Goal: Task Accomplishment & Management: Manage account settings

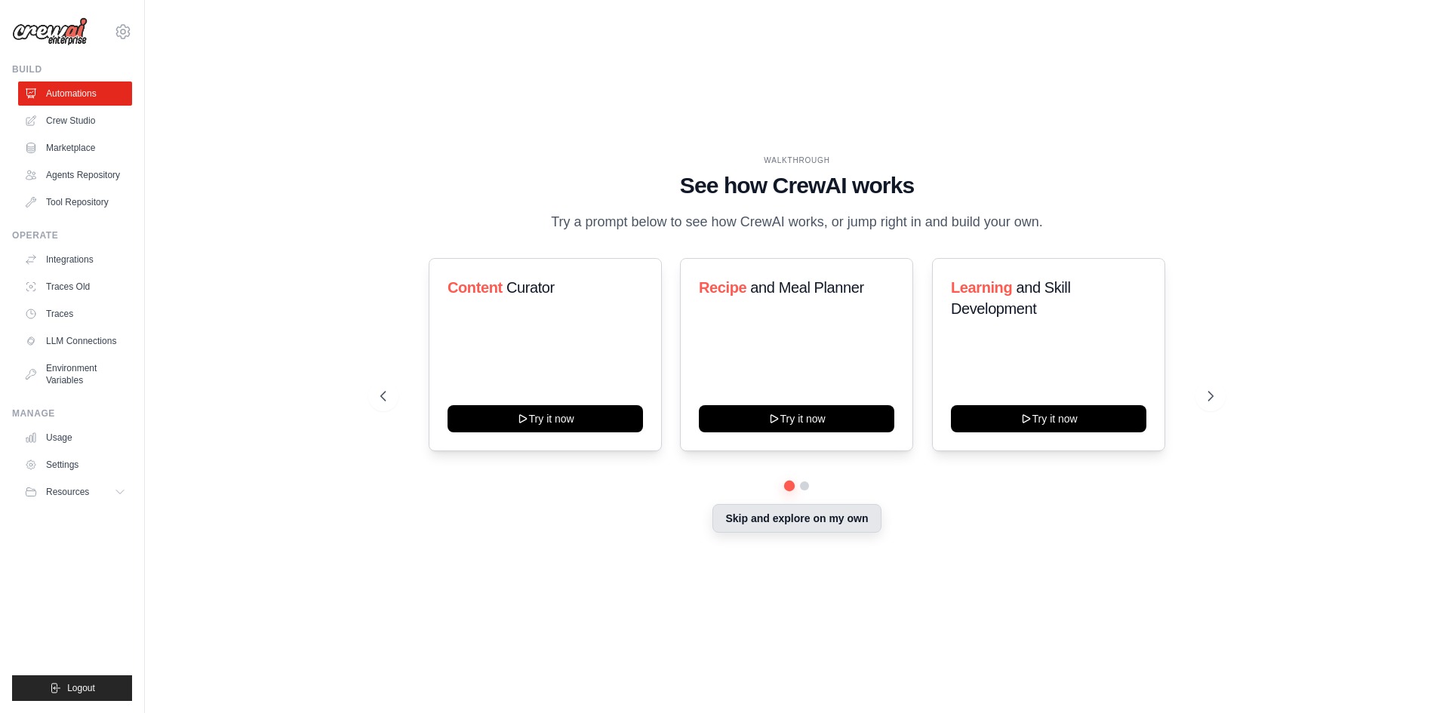
click at [834, 533] on button "Skip and explore on my own" at bounding box center [797, 518] width 168 height 29
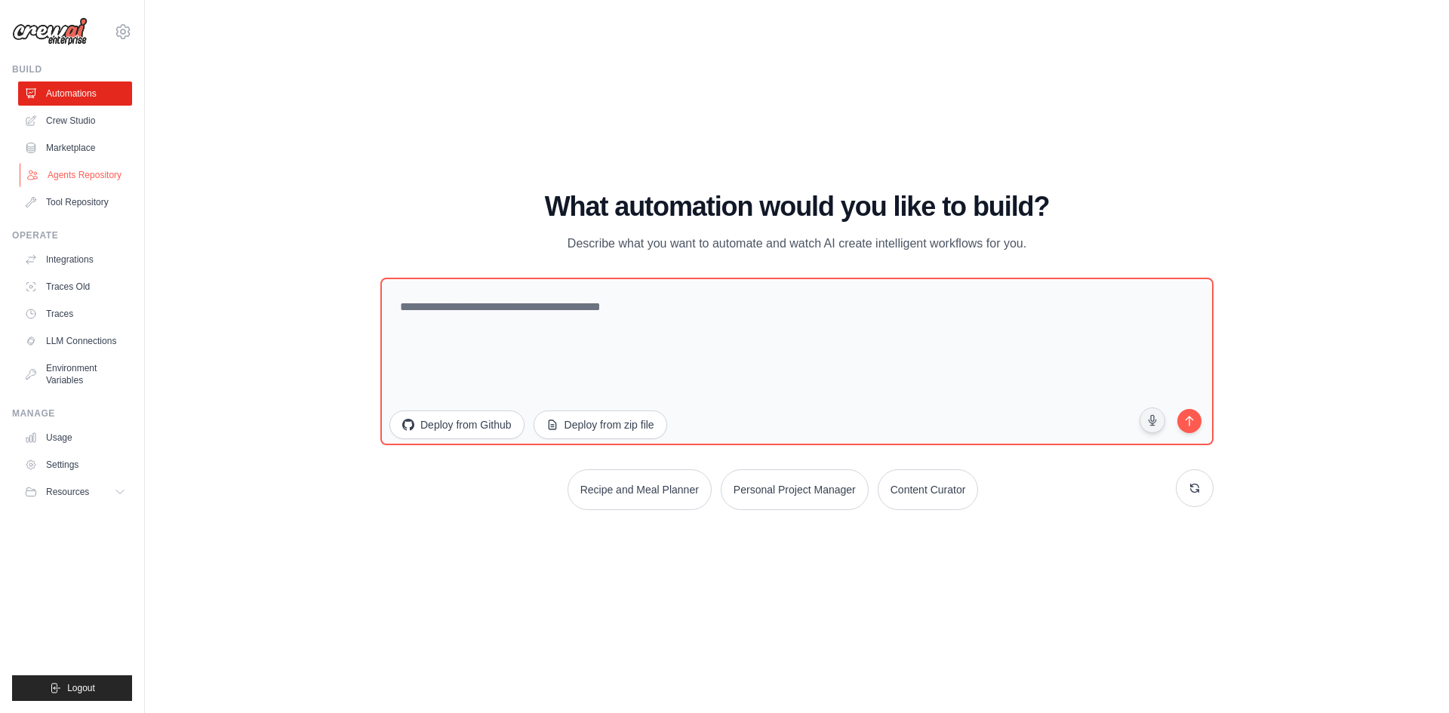
click at [95, 179] on link "Agents Repository" at bounding box center [77, 175] width 114 height 24
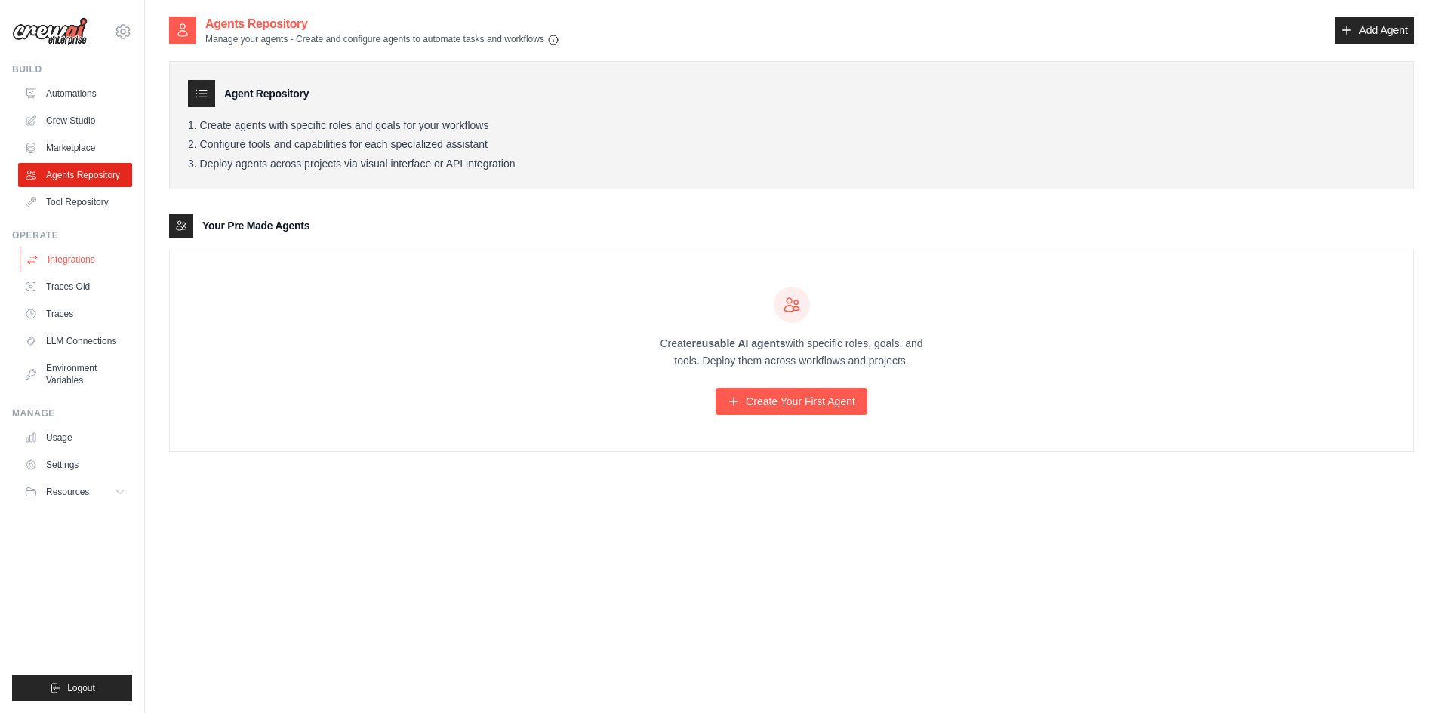
click at [82, 257] on link "Integrations" at bounding box center [77, 260] width 114 height 24
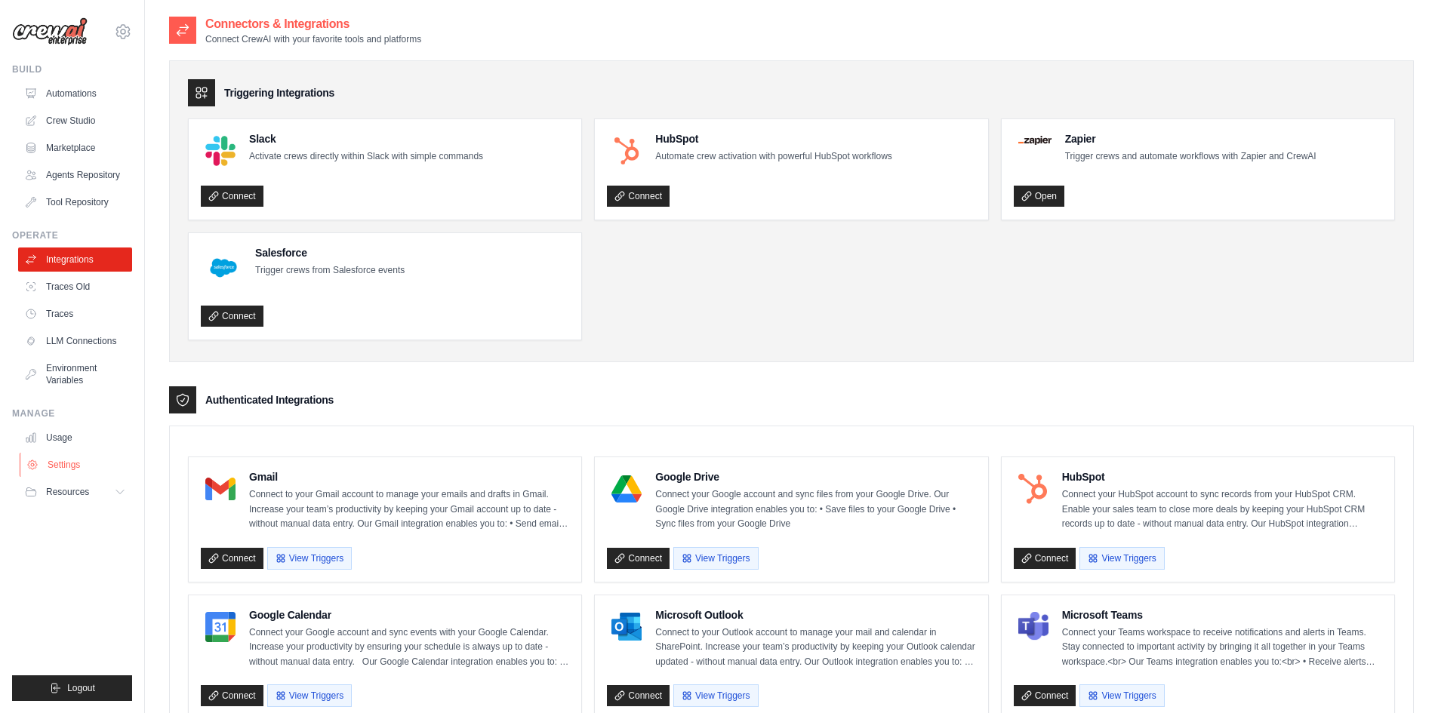
click at [68, 465] on link "Settings" at bounding box center [77, 465] width 114 height 24
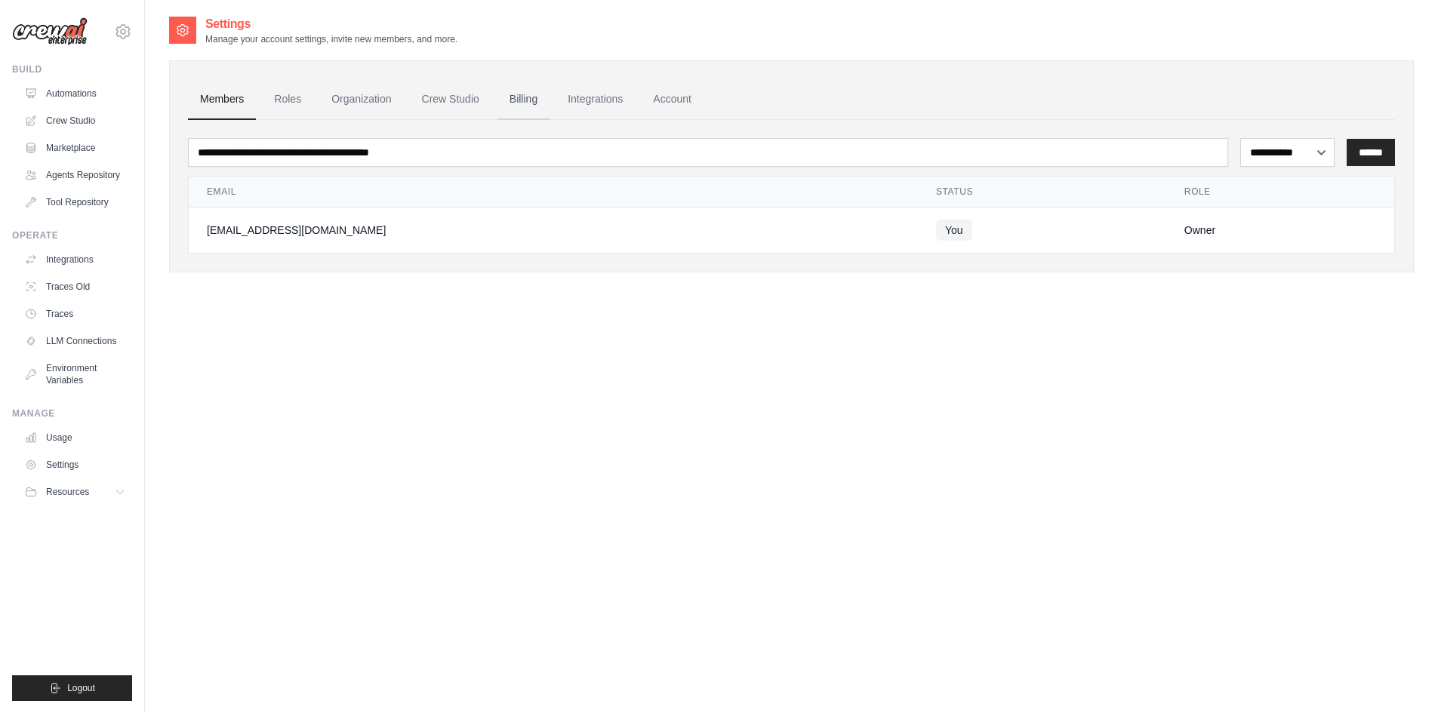
click at [550, 104] on link "Billing" at bounding box center [523, 99] width 52 height 41
